Goal: Task Accomplishment & Management: Manage account settings

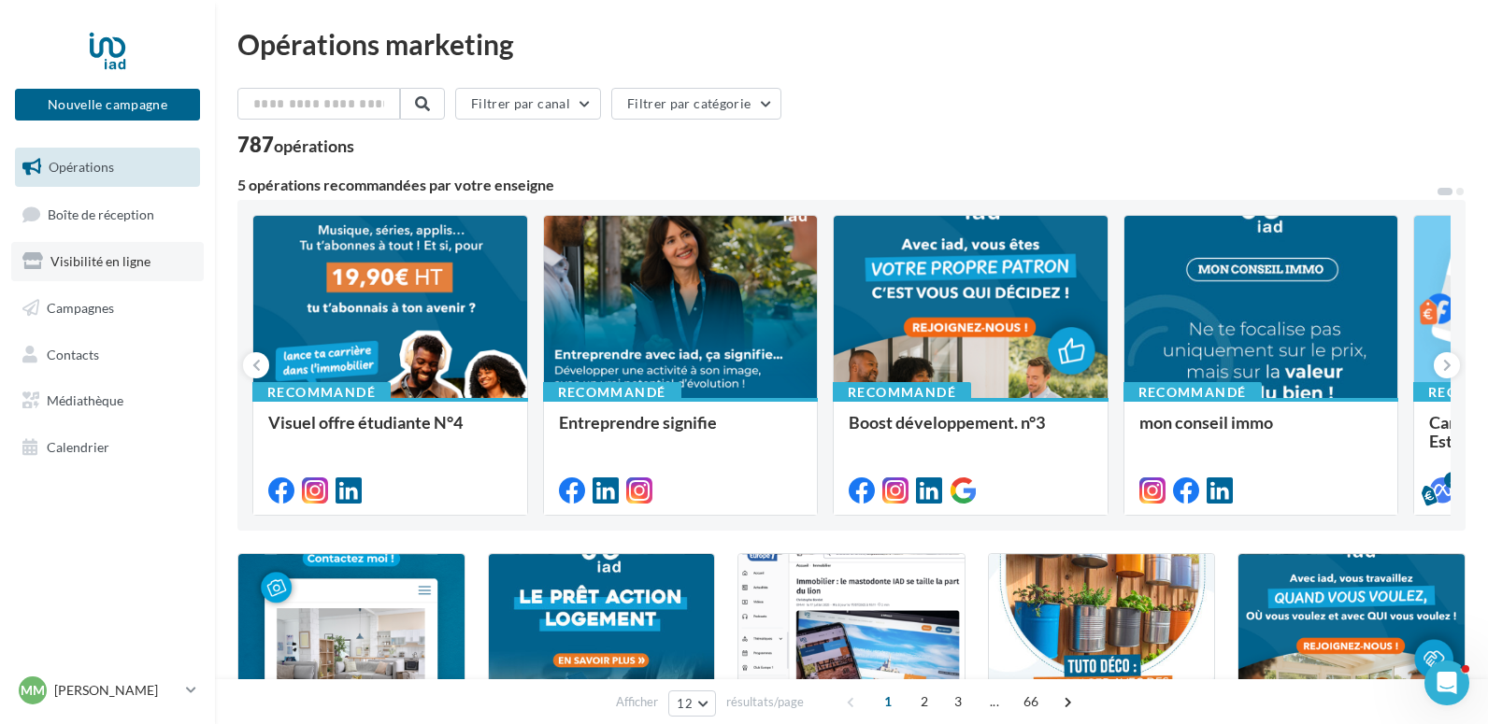
click at [150, 258] on link "Visibilité en ligne" at bounding box center [107, 261] width 192 height 39
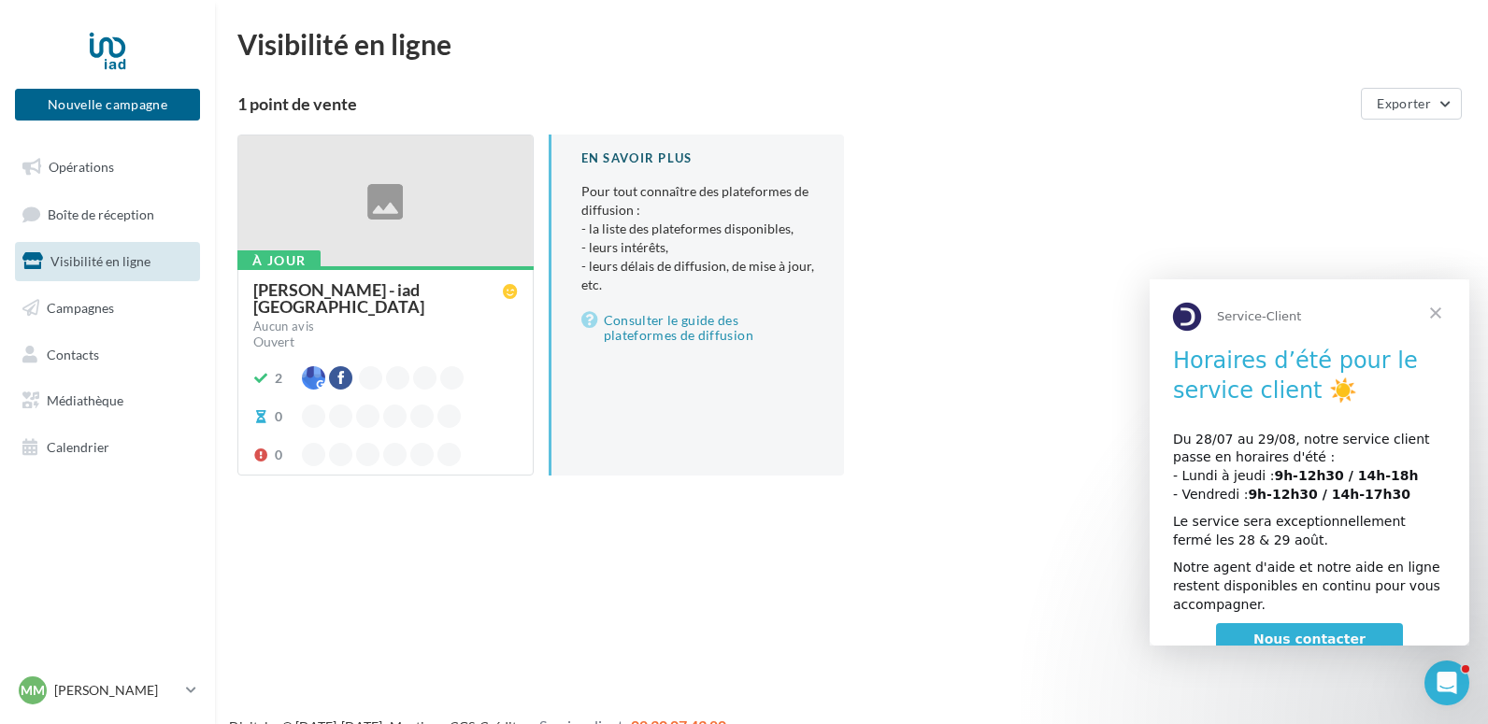
click at [1431, 315] on span "Fermer" at bounding box center [1435, 312] width 67 height 67
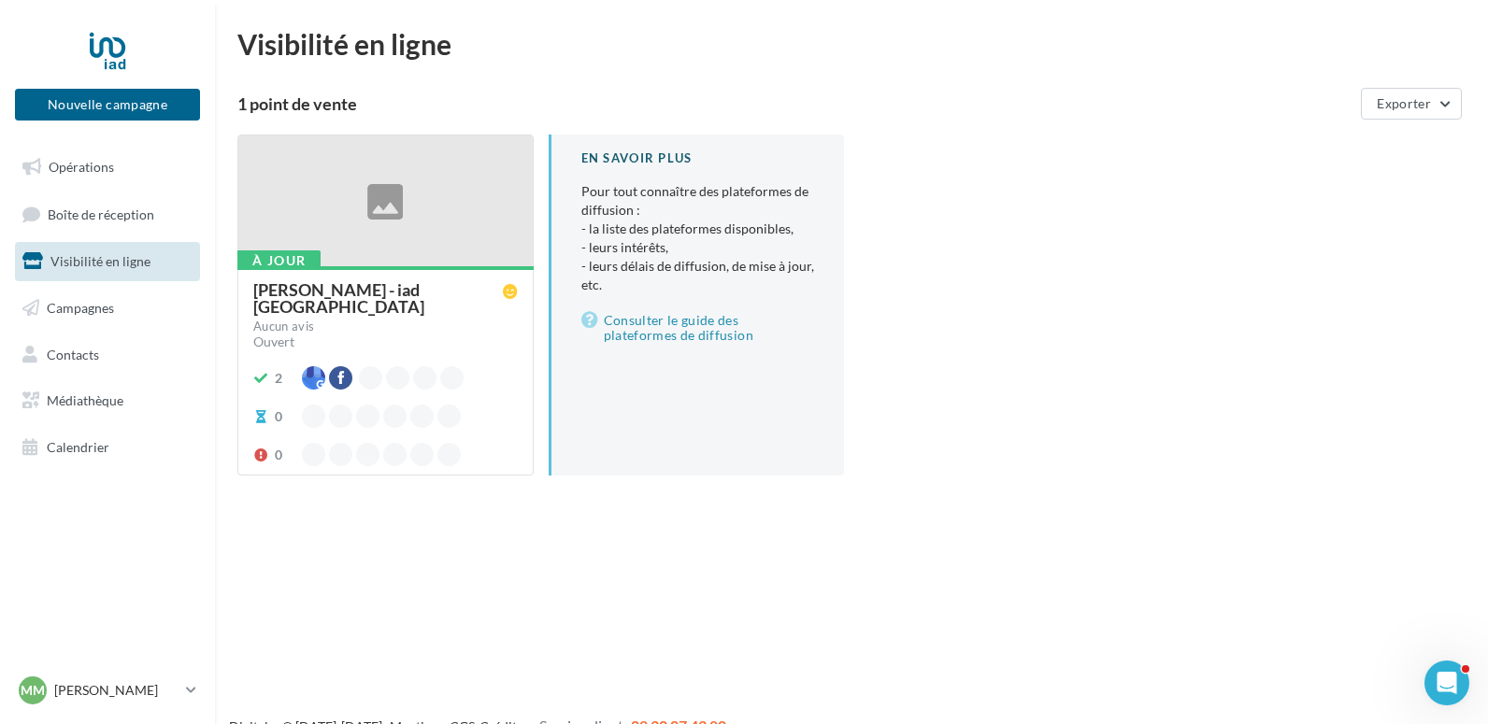
click at [401, 290] on div "[PERSON_NAME] - iad [GEOGRAPHIC_DATA]" at bounding box center [377, 298] width 249 height 34
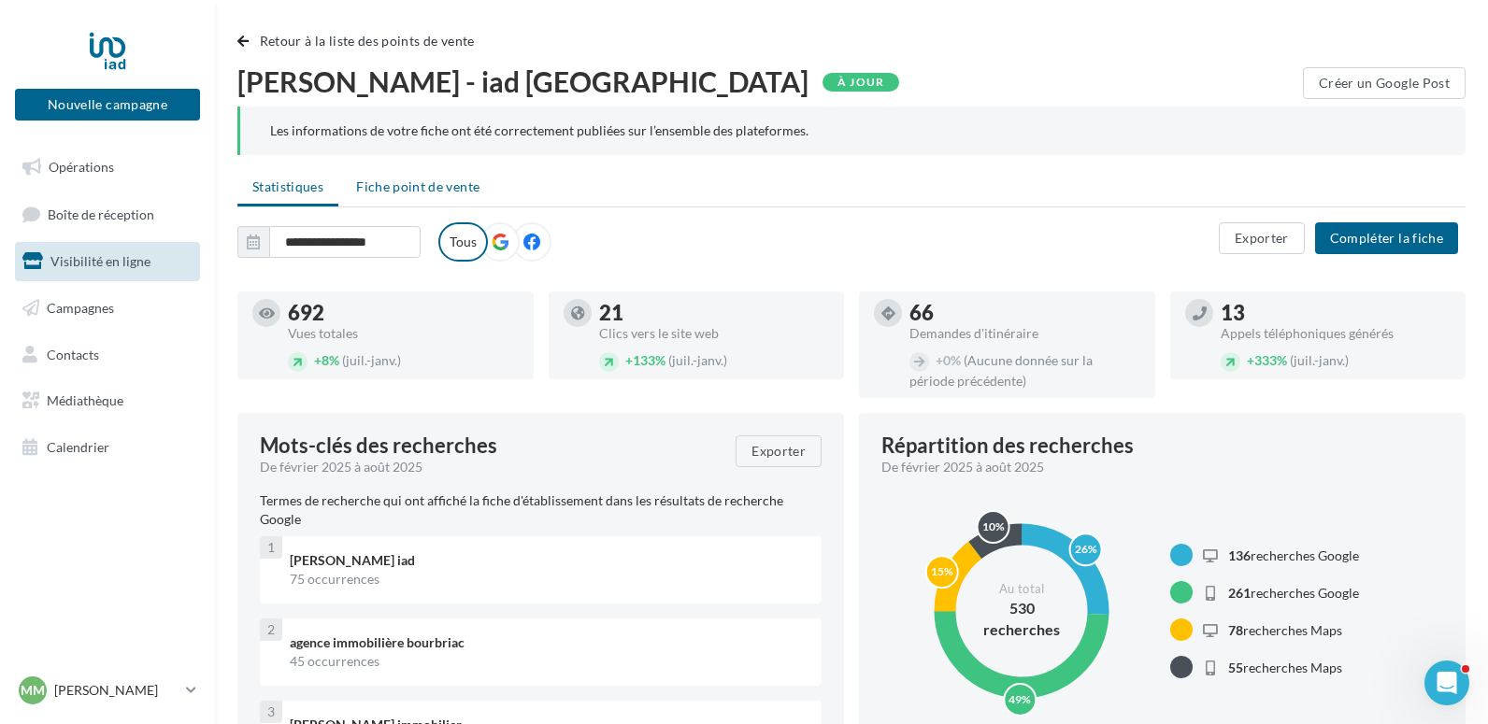
click at [414, 196] on li "Fiche point de vente" at bounding box center [417, 187] width 153 height 34
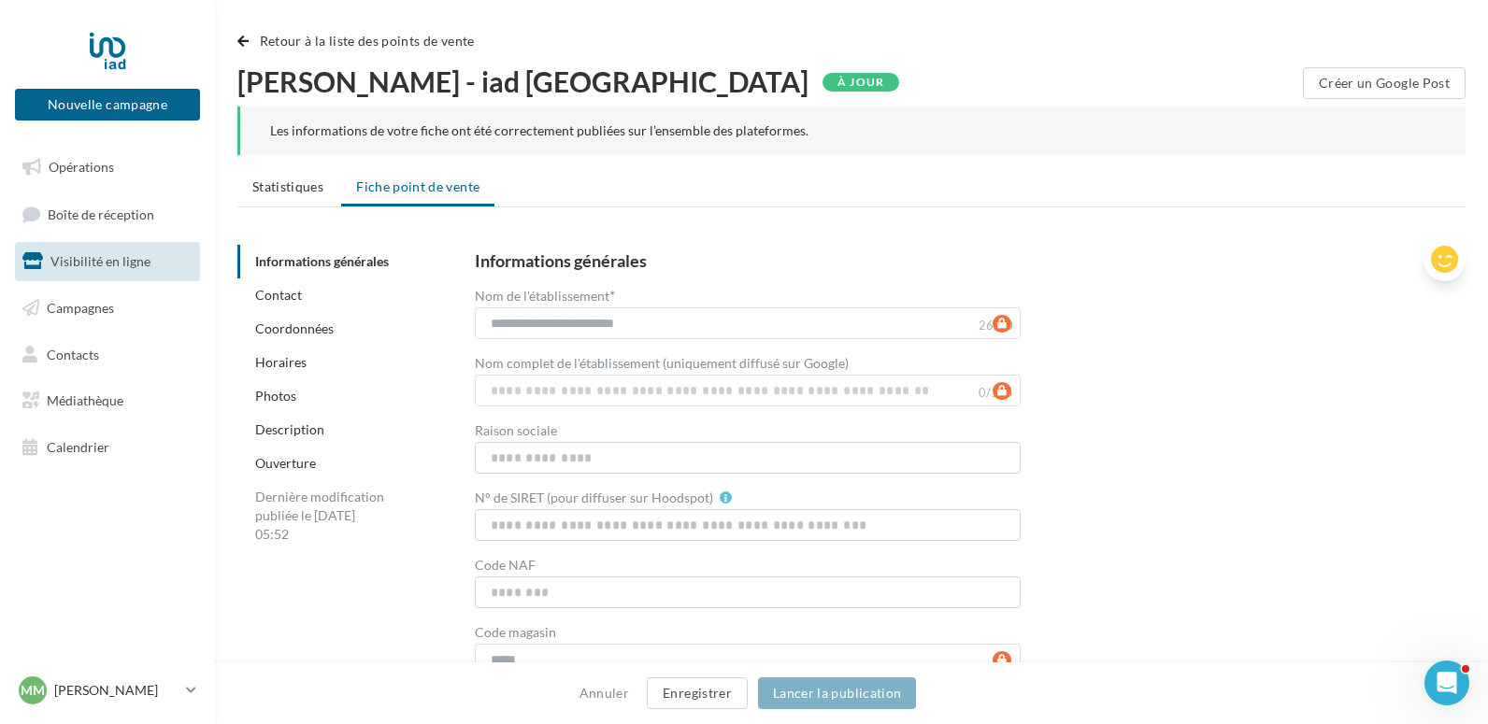
click at [1443, 265] on icon at bounding box center [1444, 260] width 27 height 28
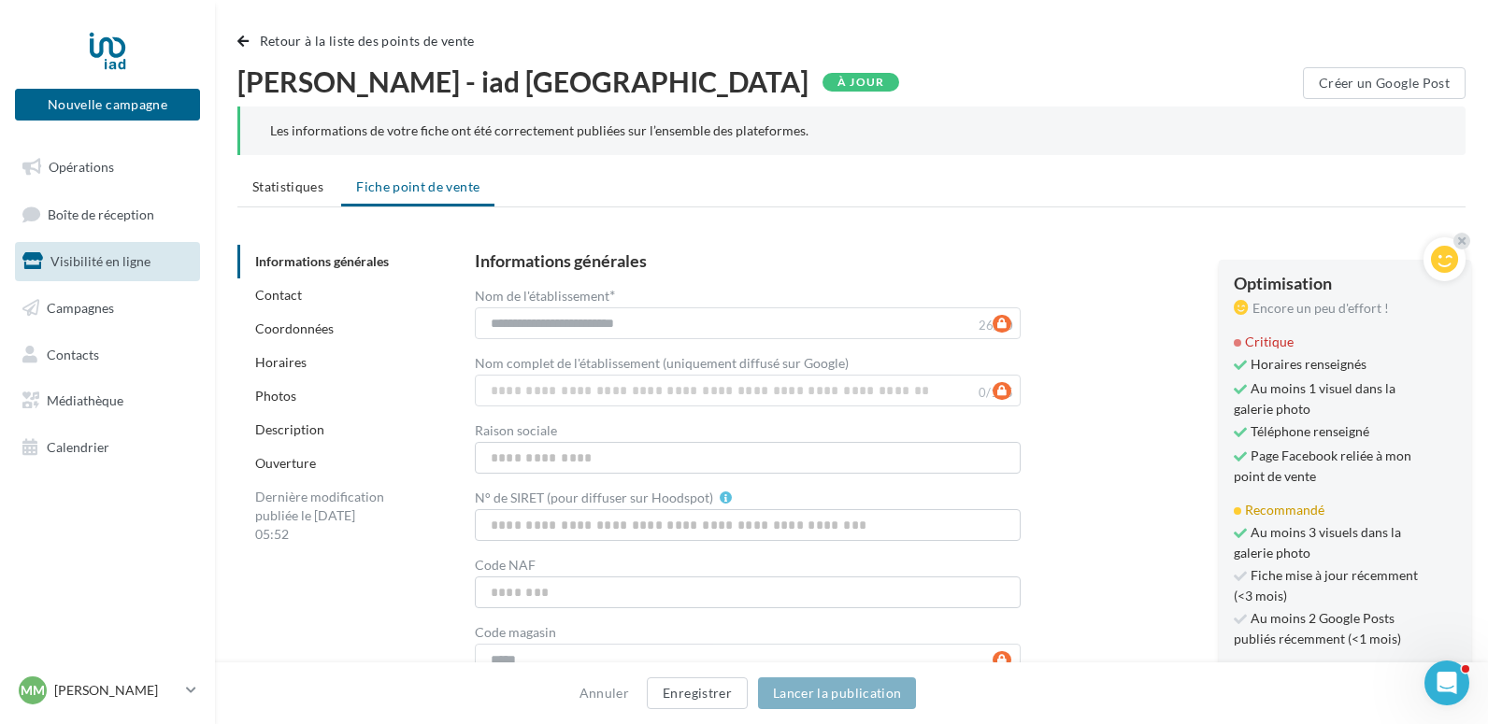
click at [1266, 340] on div "Critique" at bounding box center [1344, 342] width 222 height 19
click at [1153, 232] on div "[PERSON_NAME] - iad [GEOGRAPHIC_DATA]" at bounding box center [858, 229] width 1243 height 15
click at [297, 186] on span "Statistiques" at bounding box center [287, 186] width 71 height 16
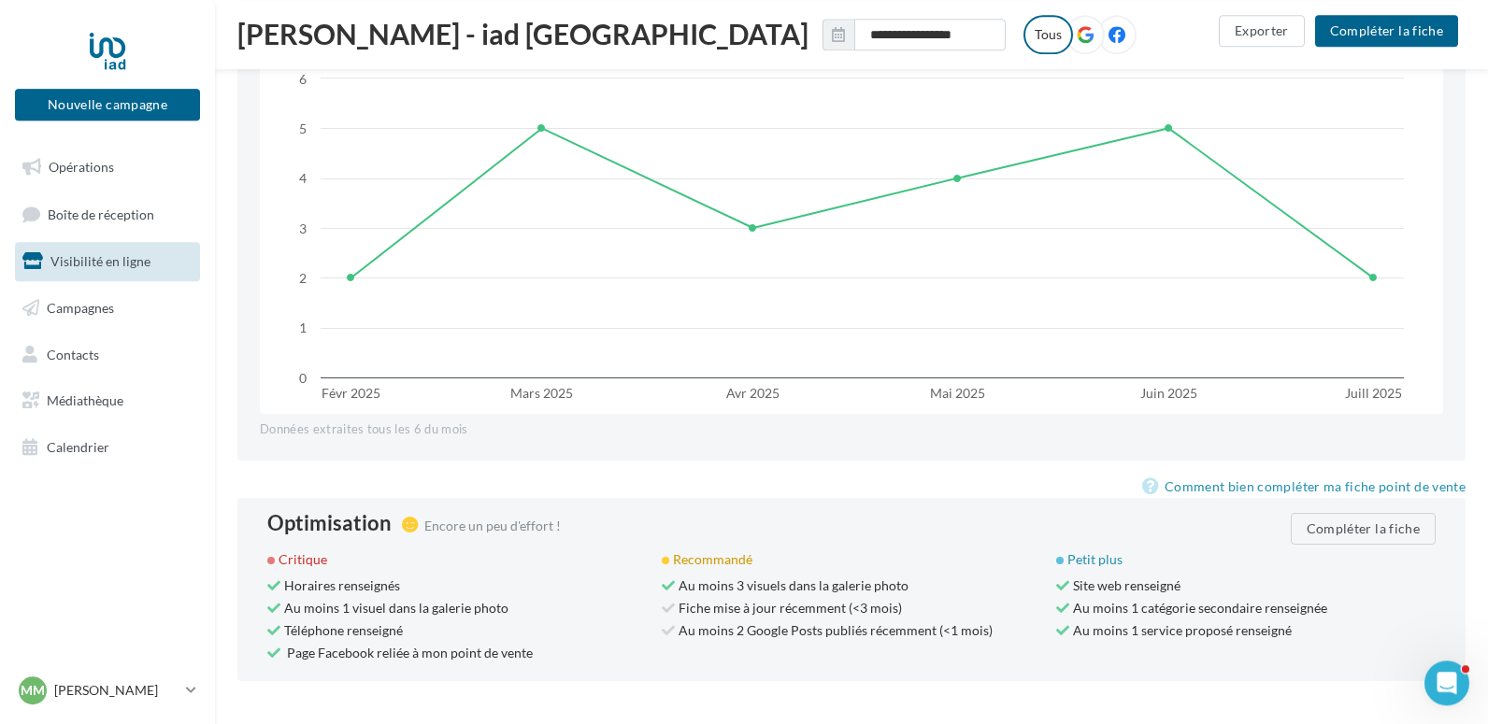
scroll to position [1662, 0]
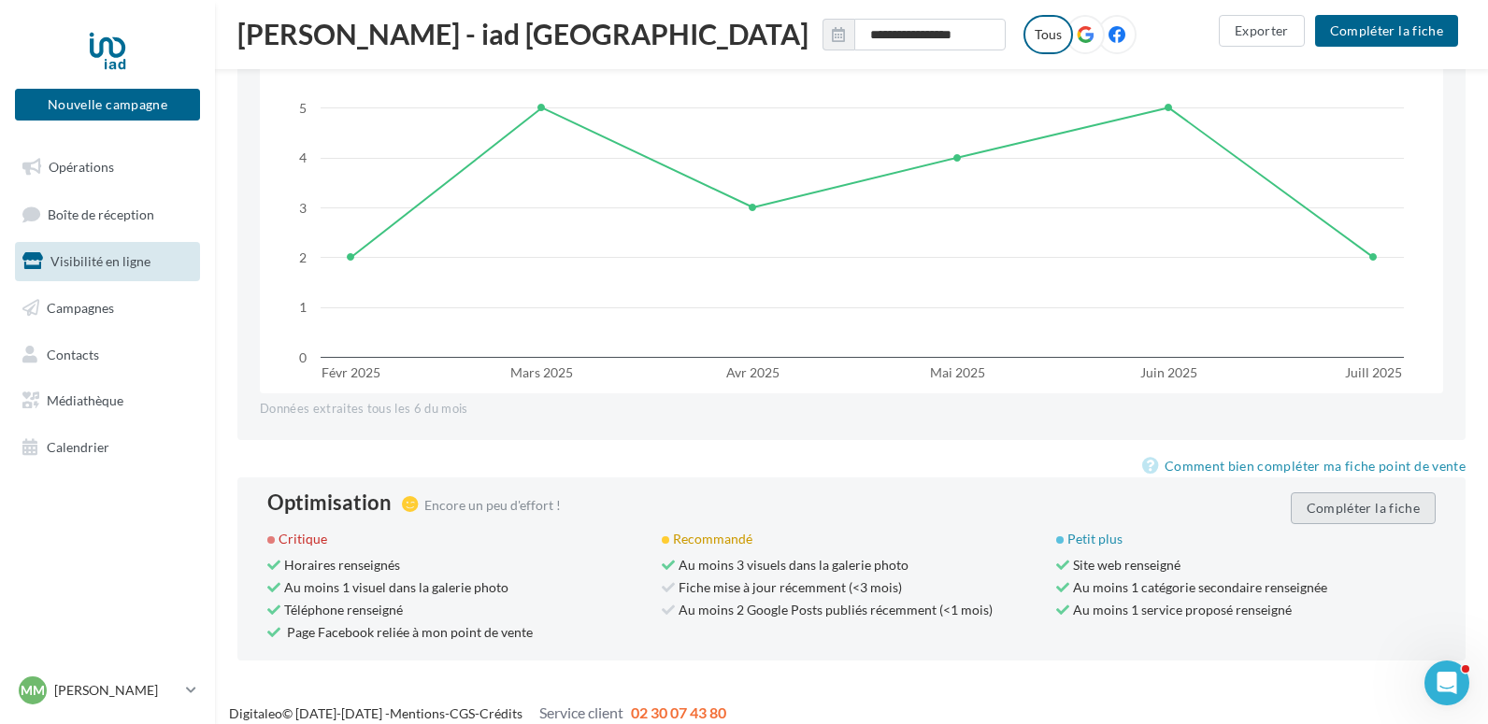
click at [1413, 492] on button "Compléter la fiche" at bounding box center [1362, 508] width 145 height 32
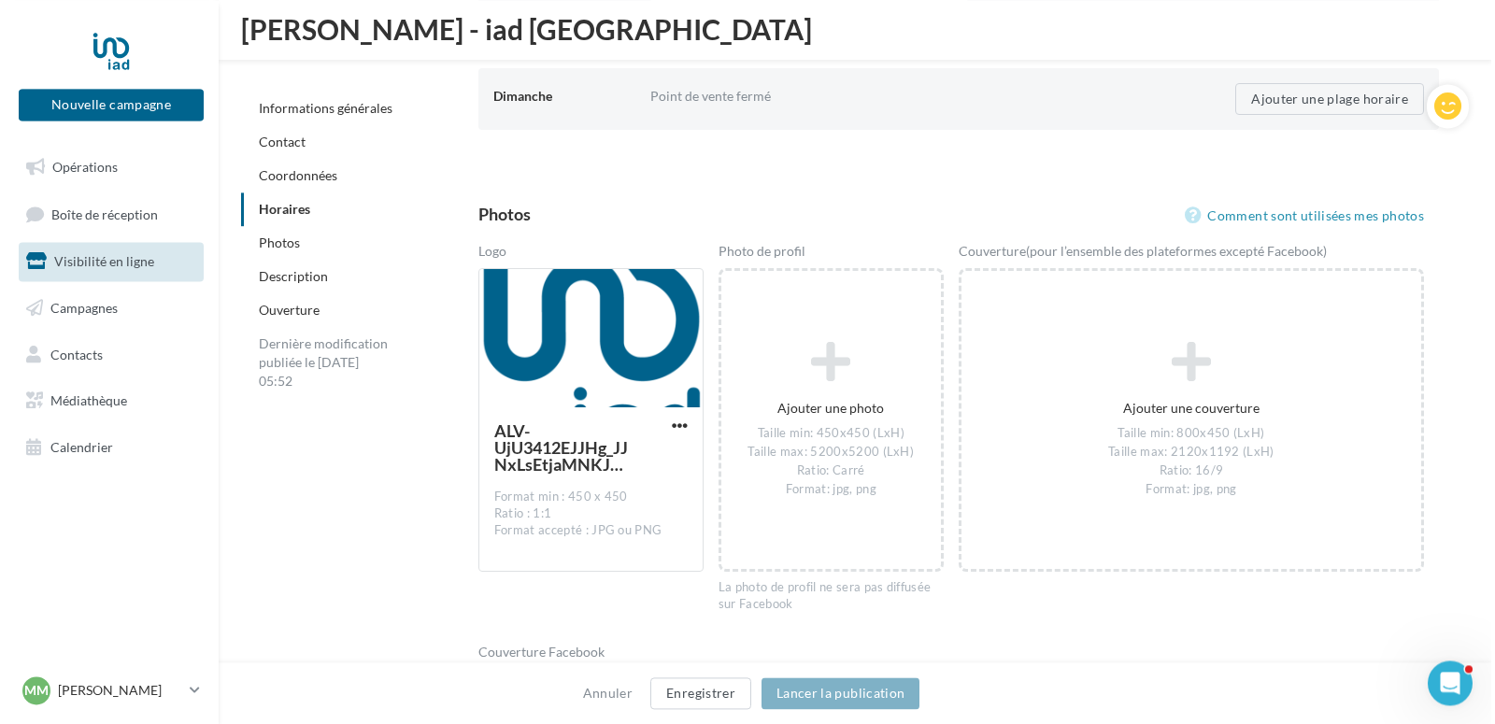
scroll to position [2383, 0]
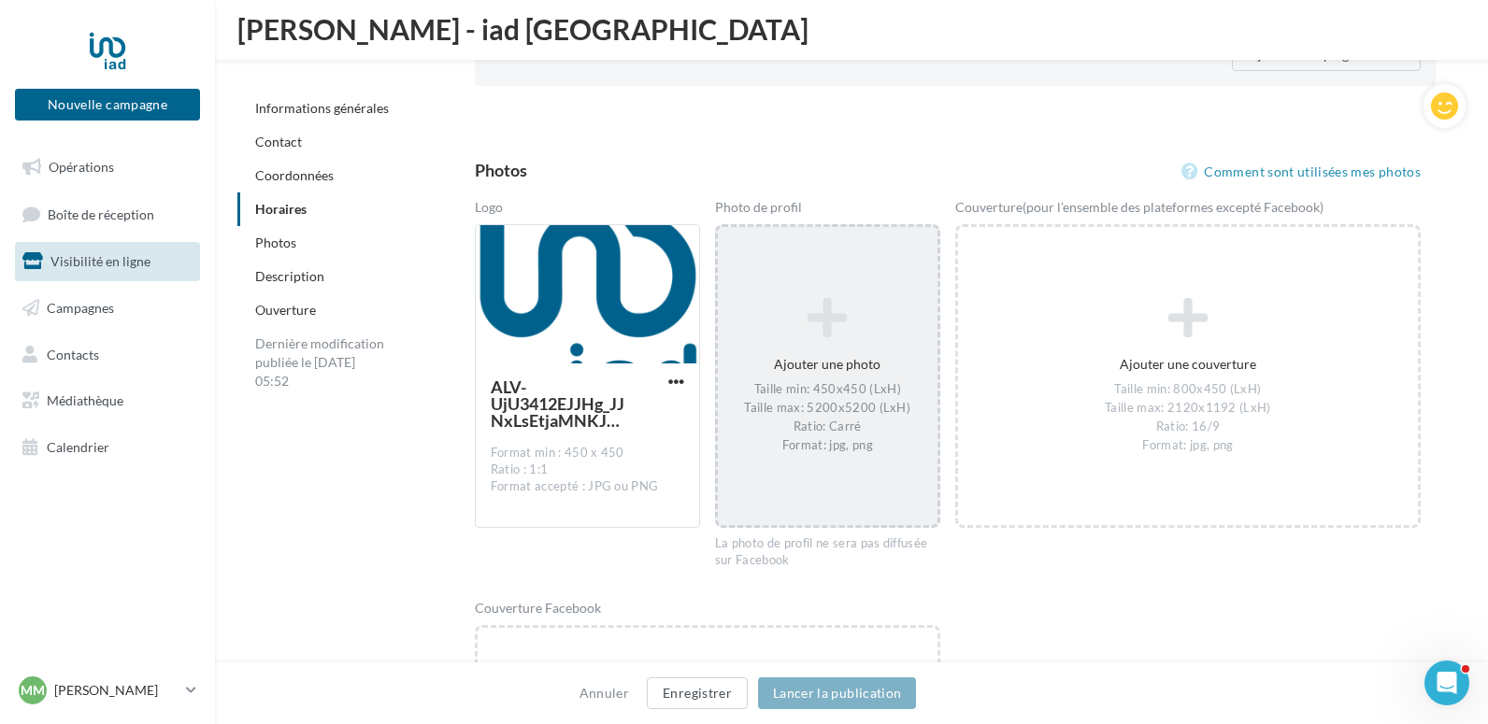
click at [796, 347] on div "Ajouter une photo Taille min: 450x450 (LxH) Taille max: 5200x5200 (LxH) Ratio: …" at bounding box center [828, 377] width 220 height 176
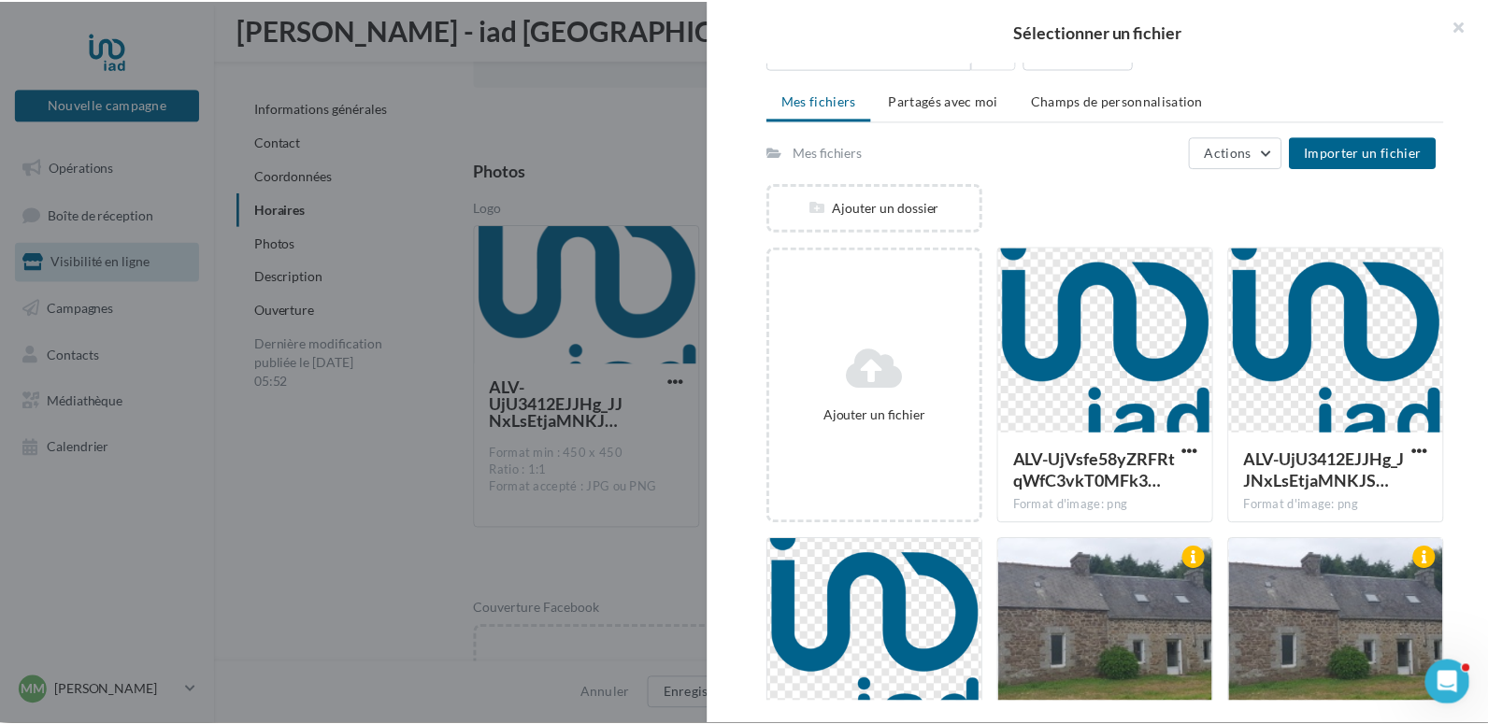
scroll to position [0, 0]
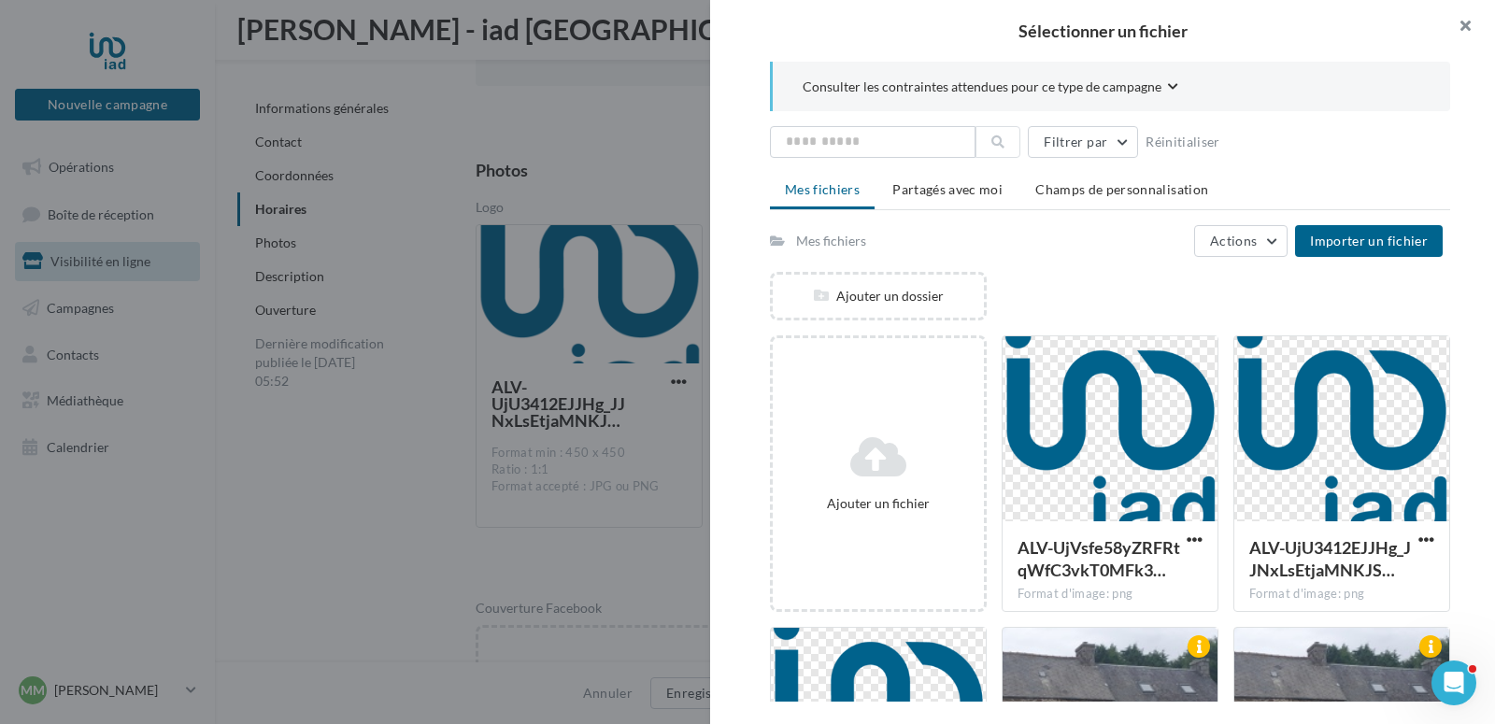
click at [1465, 29] on button "button" at bounding box center [1457, 28] width 75 height 56
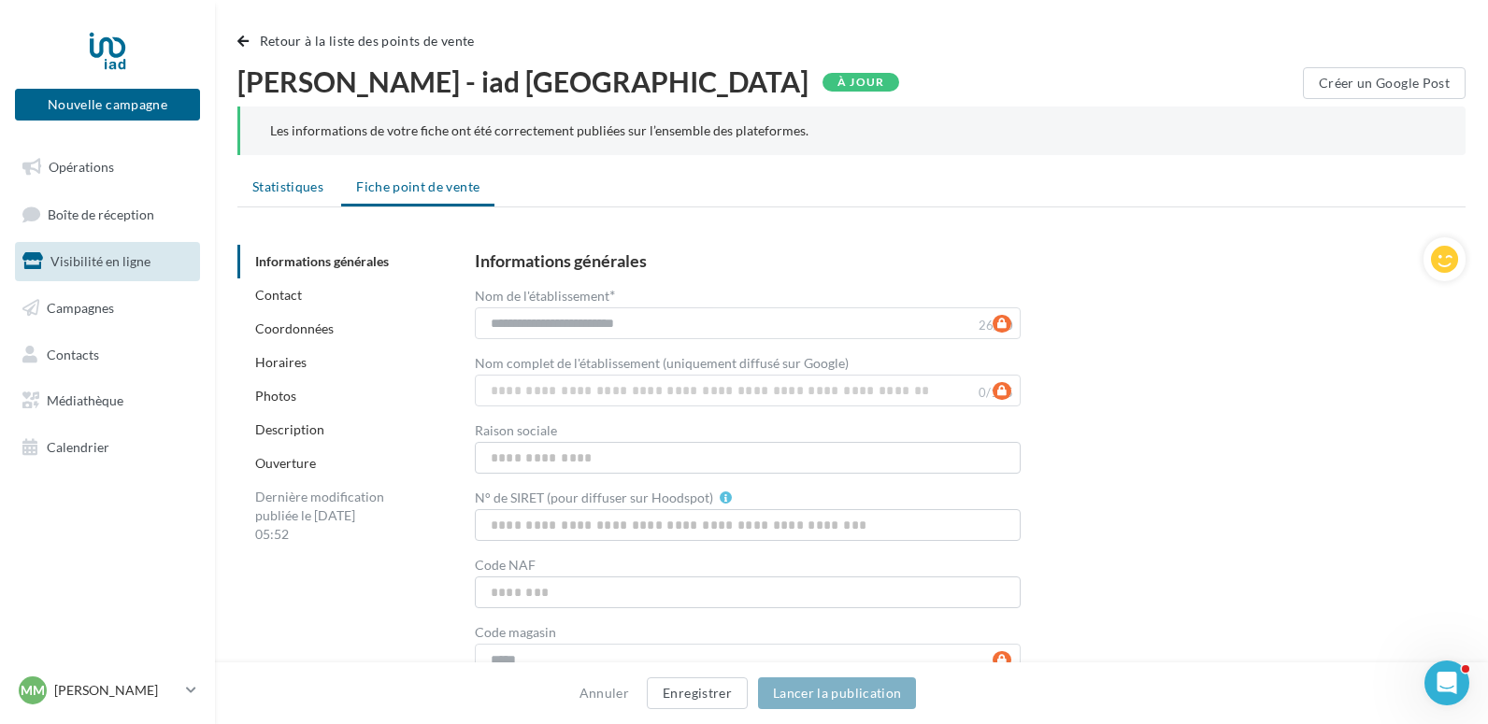
click at [293, 192] on span "Statistiques" at bounding box center [287, 186] width 71 height 16
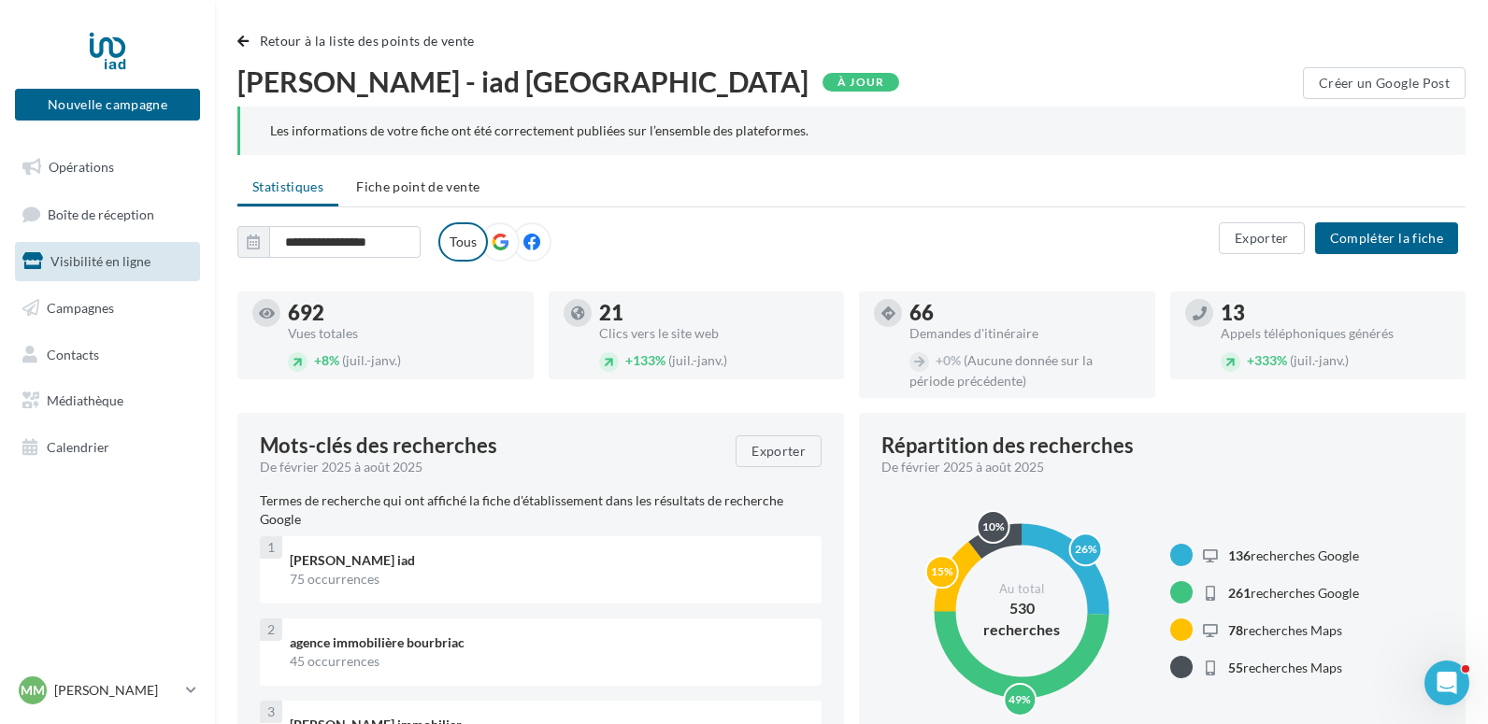
click at [497, 242] on icon at bounding box center [499, 242] width 17 height 17
click at [530, 241] on icon at bounding box center [531, 242] width 17 height 17
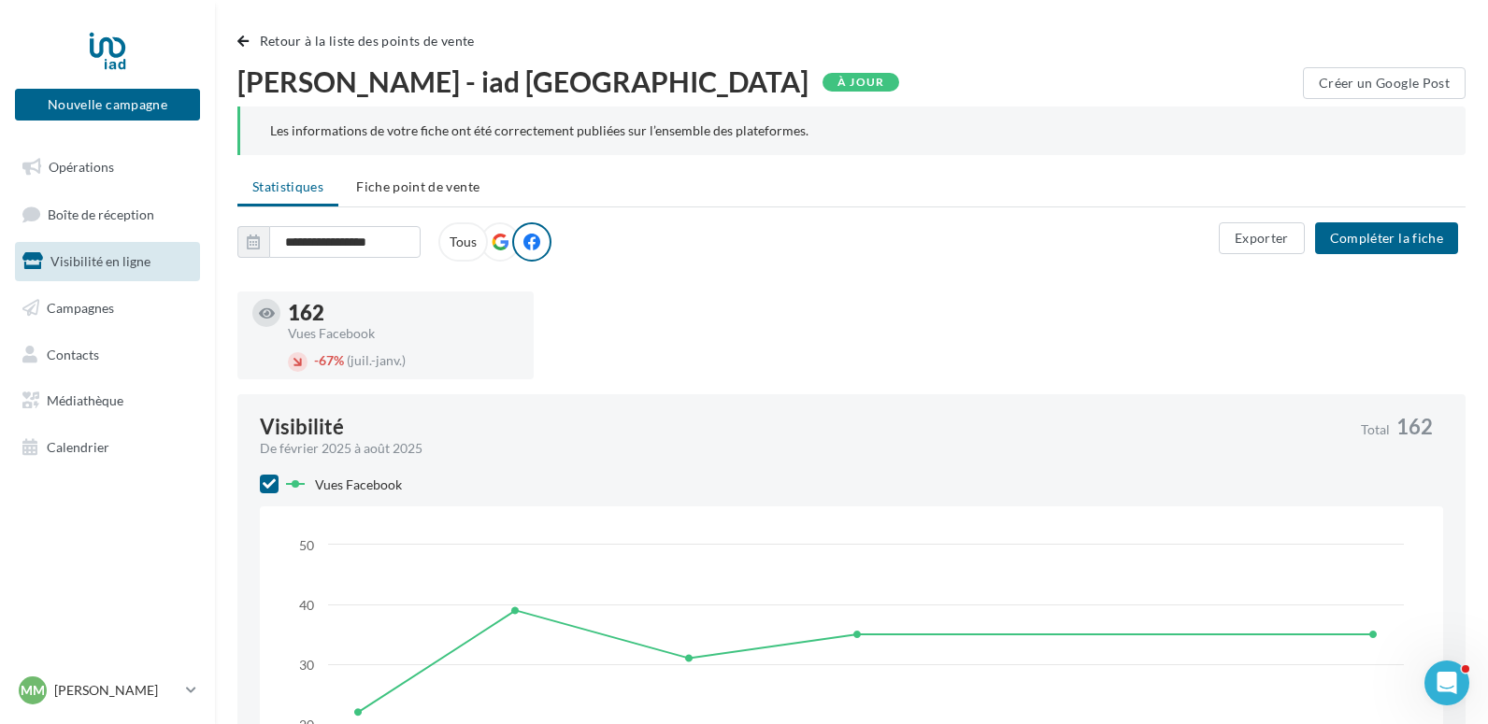
click at [497, 245] on icon at bounding box center [499, 242] width 17 height 17
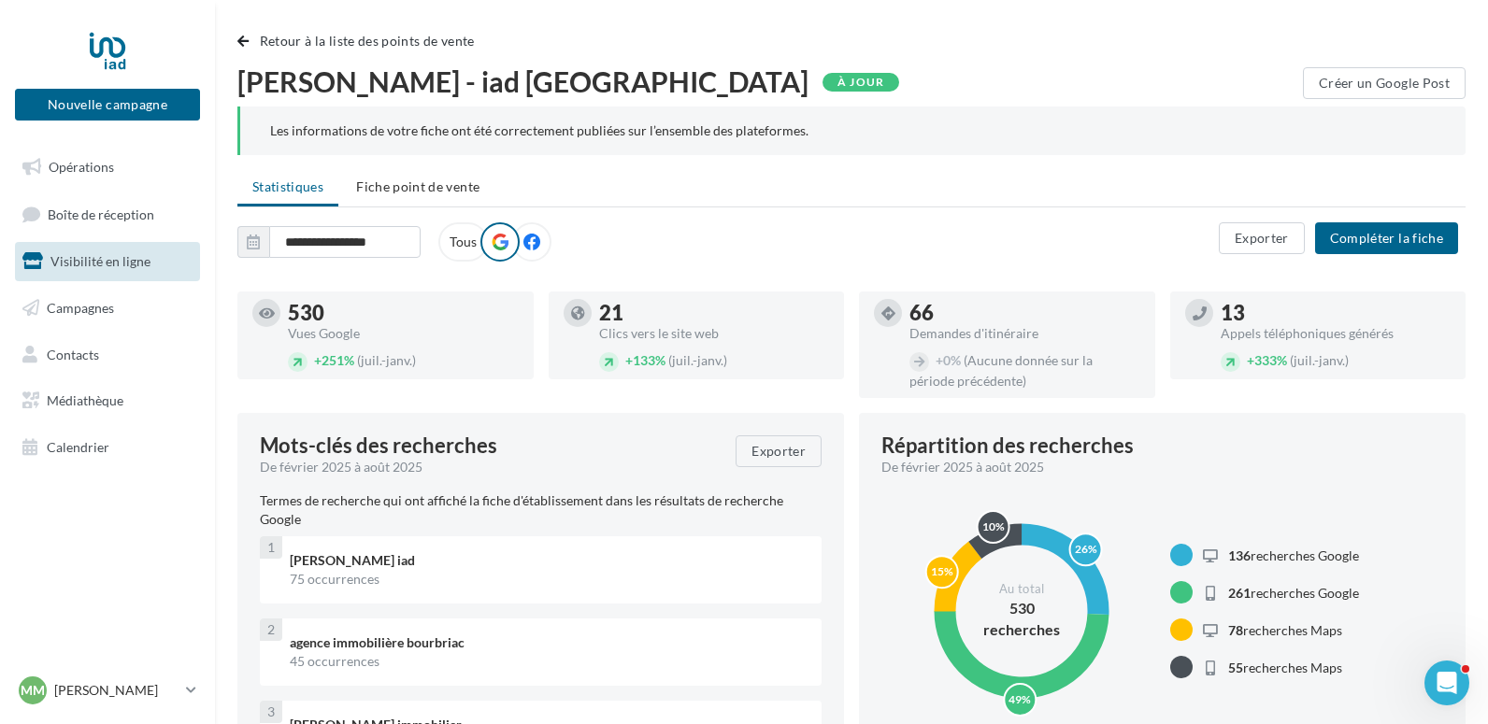
click at [453, 241] on label "Tous" at bounding box center [463, 241] width 50 height 39
